Goal: Check status: Check status

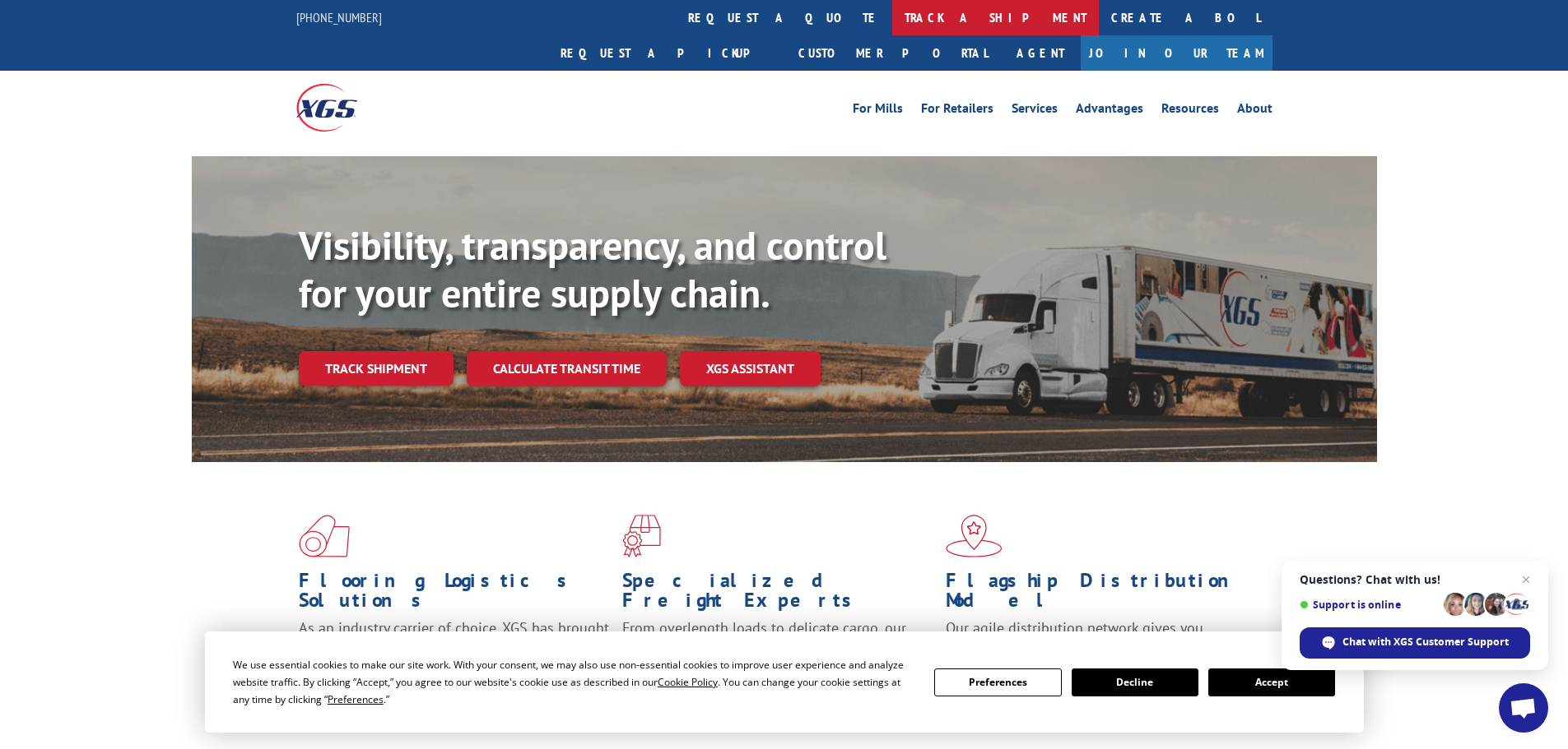
click at [892, 17] on link "track a shipment" at bounding box center [995, 17] width 206 height 35
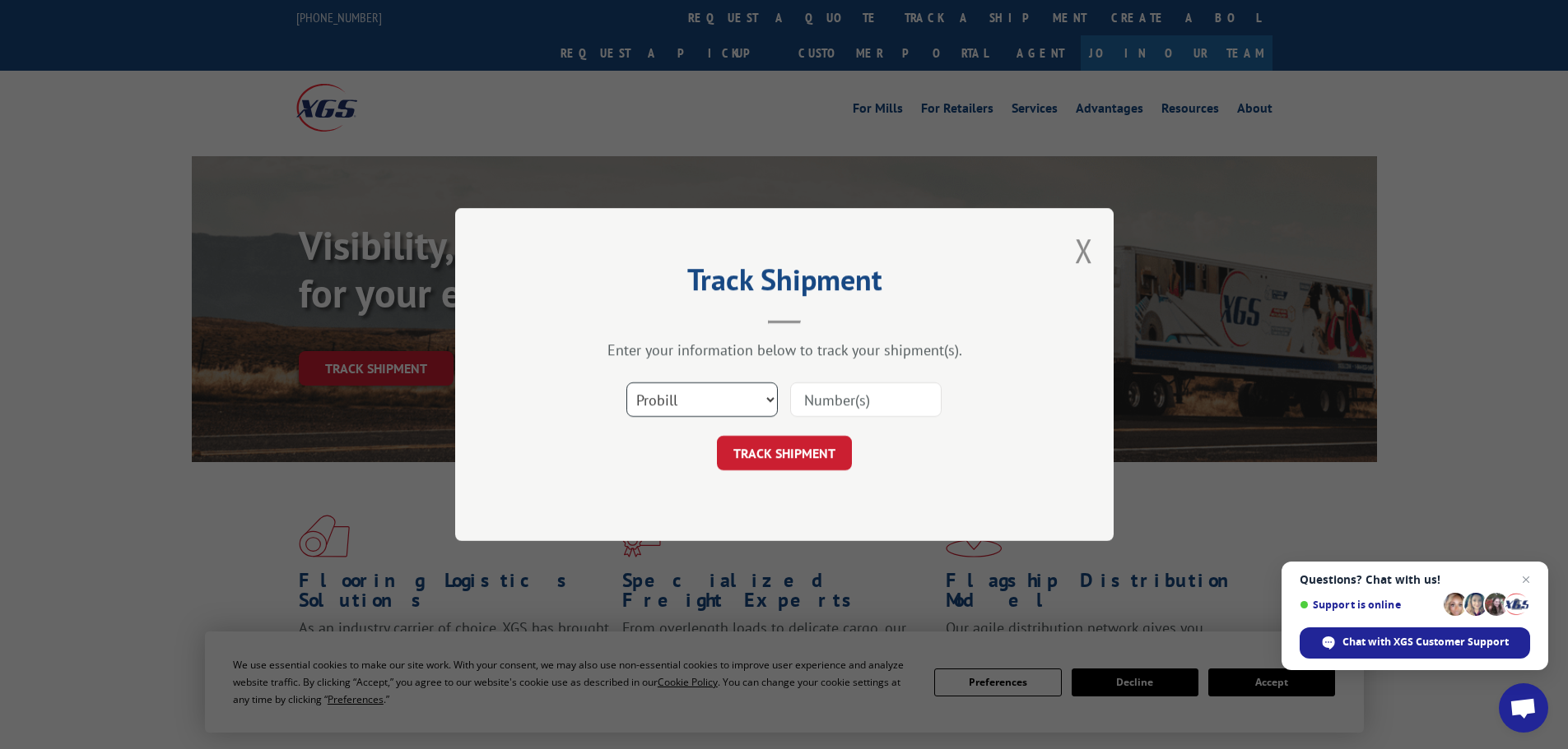
click at [689, 403] on select "Select category... Probill BOL PO" at bounding box center [702, 400] width 151 height 35
click at [714, 403] on select "Select category... Probill BOL PO" at bounding box center [702, 400] width 151 height 35
drag, startPoint x: 714, startPoint y: 403, endPoint x: 871, endPoint y: 412, distance: 157.3
click at [871, 412] on input at bounding box center [865, 400] width 151 height 35
paste input "263689251002"
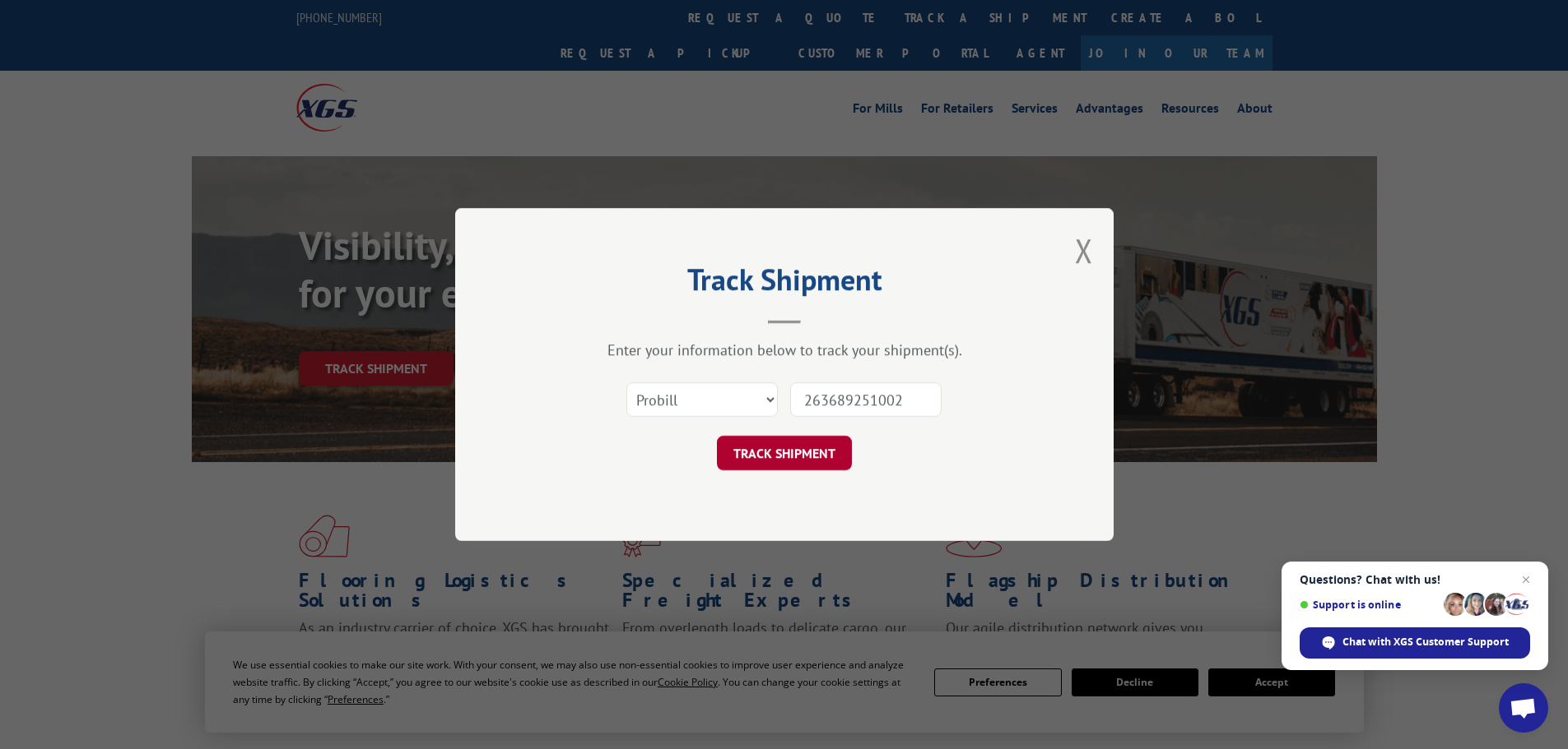
type input "263689251002"
click at [796, 458] on button "TRACK SHIPMENT" at bounding box center [784, 454] width 135 height 35
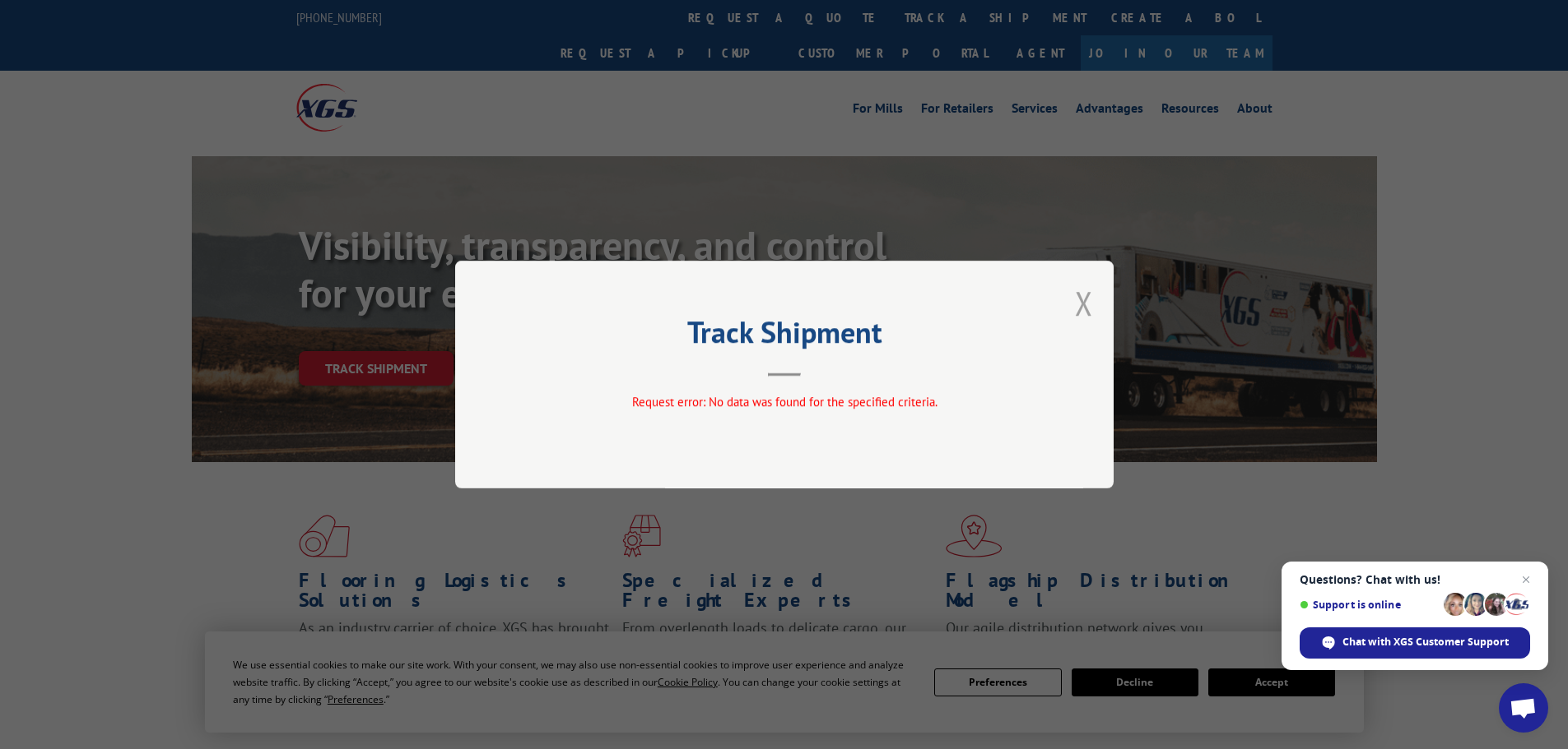
click at [1078, 306] on button "Close modal" at bounding box center [1084, 303] width 18 height 43
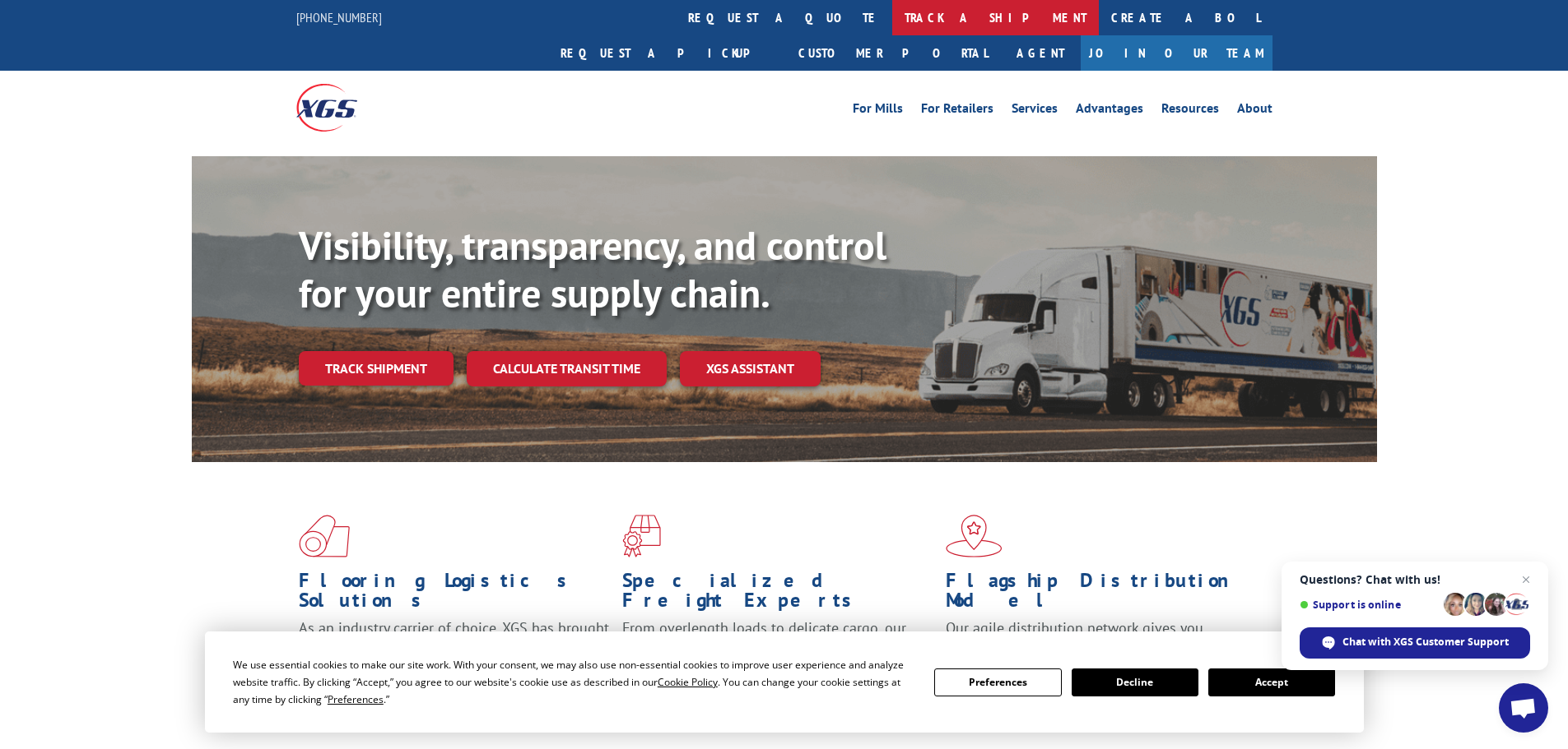
click at [892, 17] on link "track a shipment" at bounding box center [995, 17] width 206 height 35
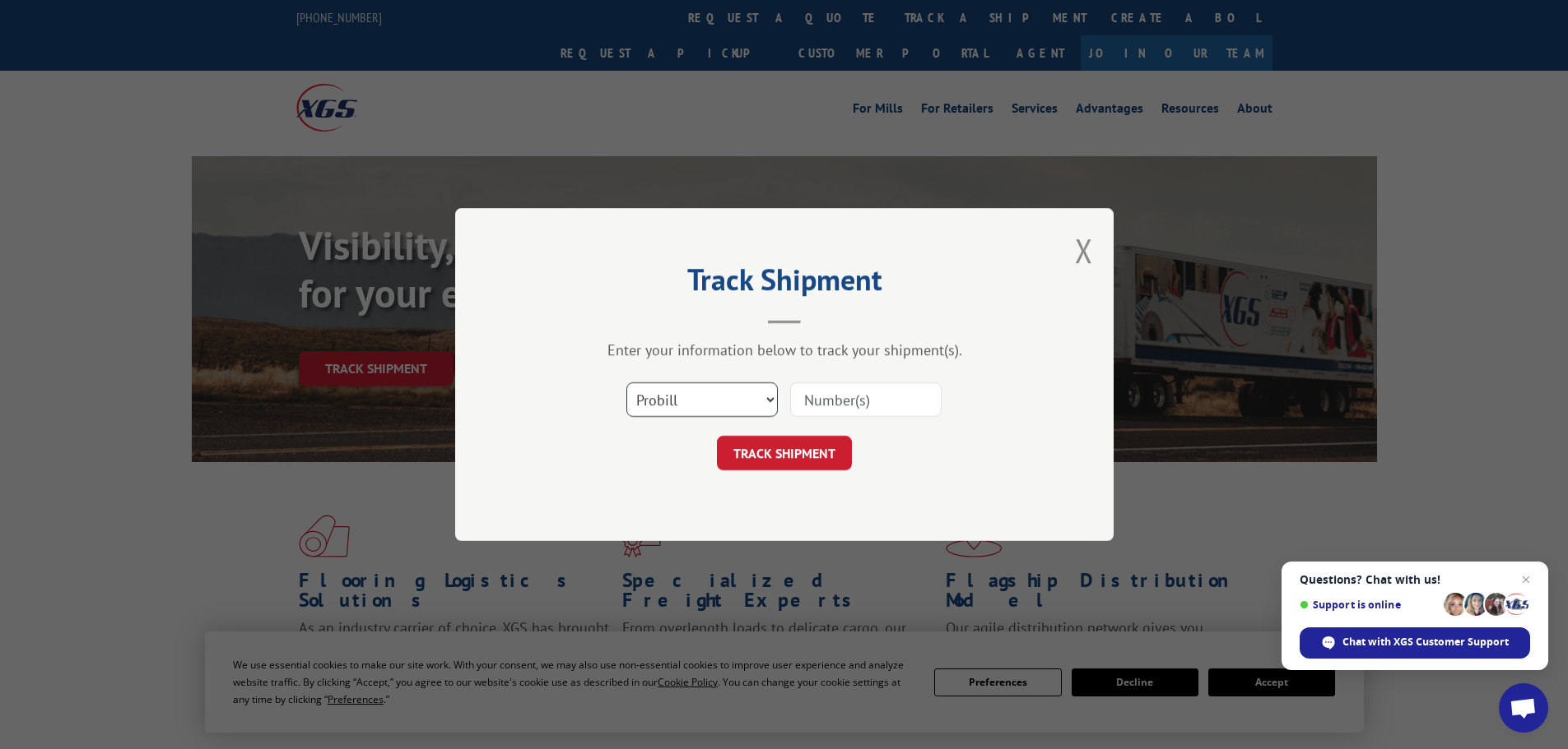
click at [694, 408] on select "Select category... Probill BOL PO" at bounding box center [702, 400] width 151 height 35
select select "bol"
click at [626, 383] on select "Select category... Probill BOL PO" at bounding box center [702, 400] width 151 height 35
click at [854, 399] on input at bounding box center [865, 400] width 151 height 35
paste input "475478"
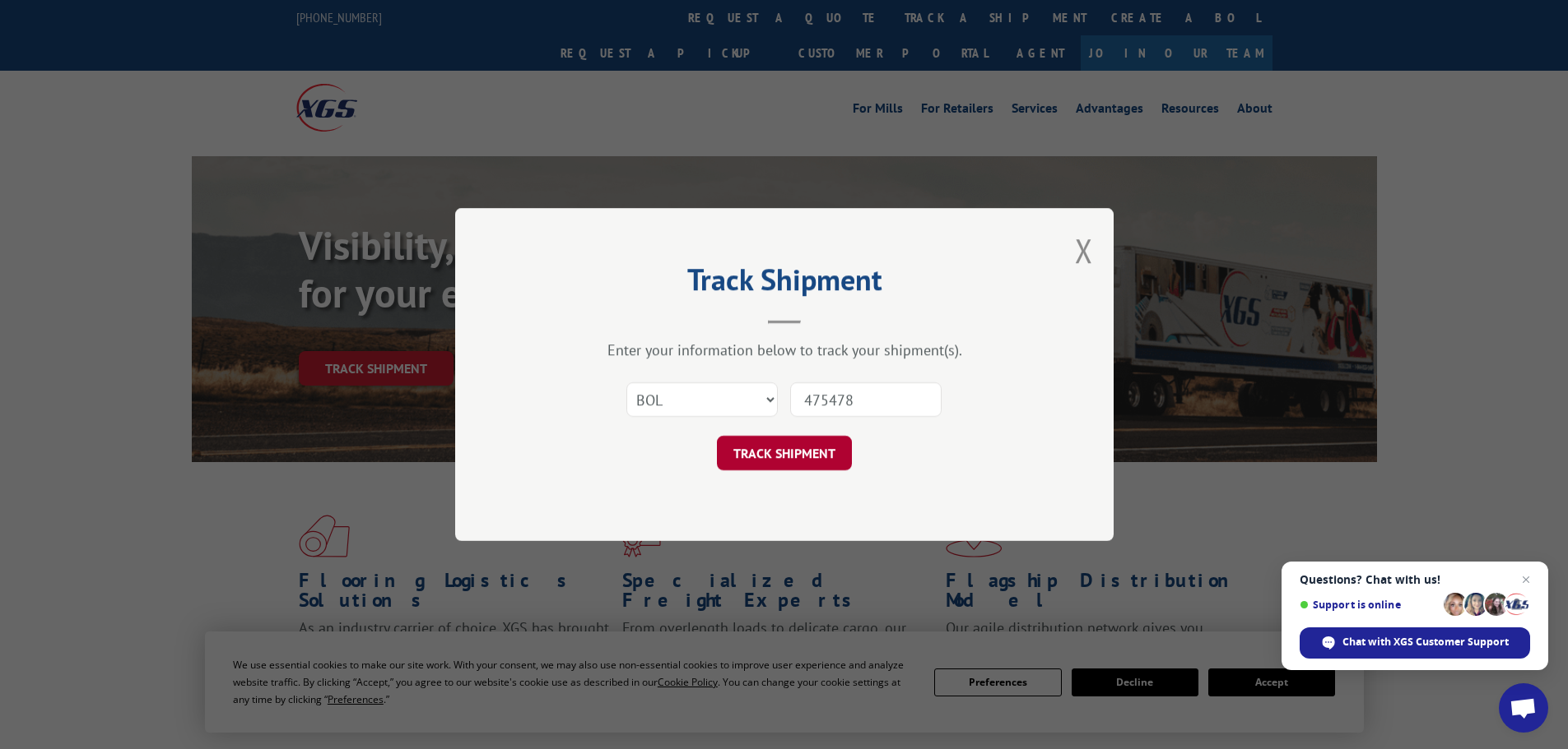
type input "475478"
click at [792, 453] on button "TRACK SHIPMENT" at bounding box center [784, 454] width 135 height 35
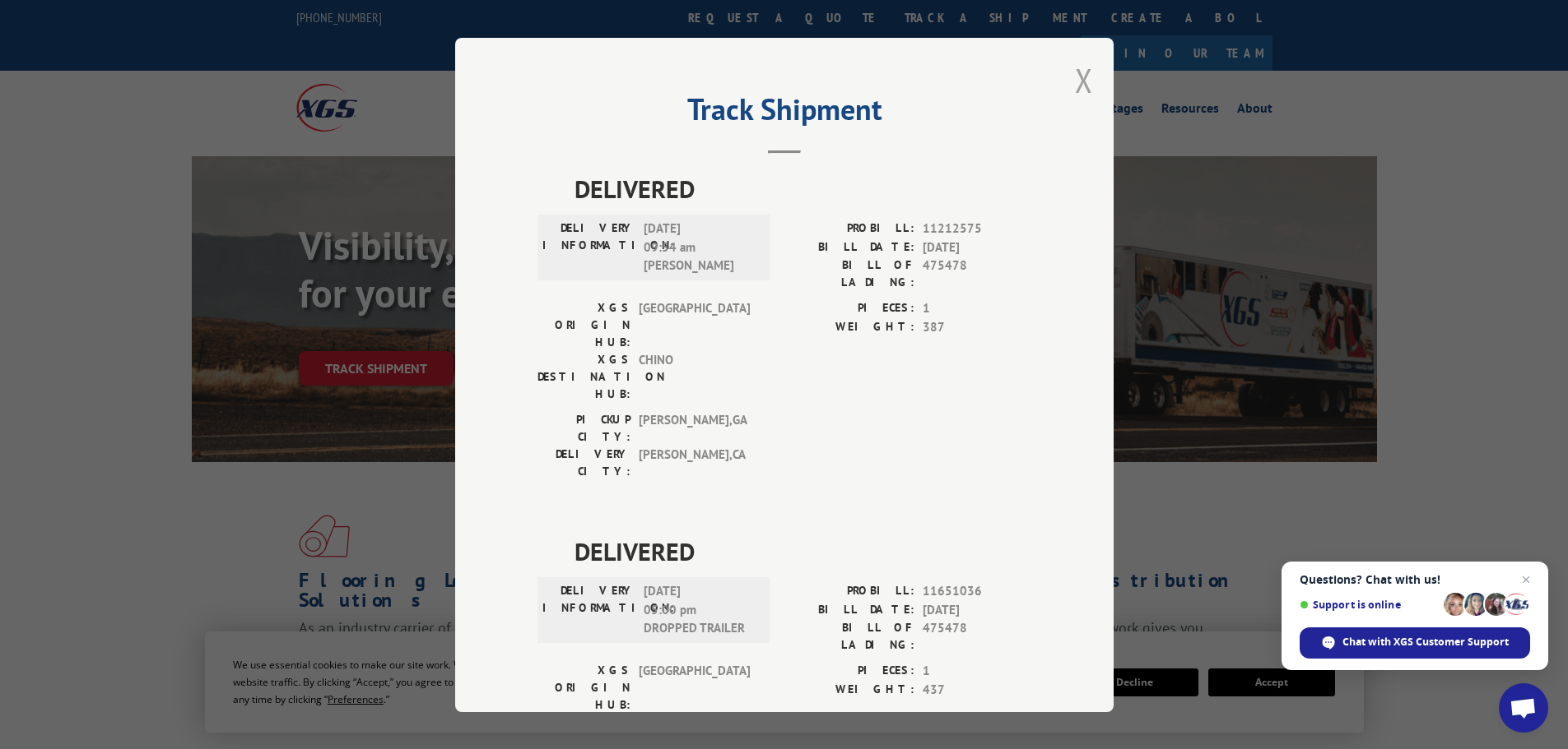
click at [1076, 86] on button "Close modal" at bounding box center [1084, 79] width 18 height 43
